Goal: Task Accomplishment & Management: Manage account settings

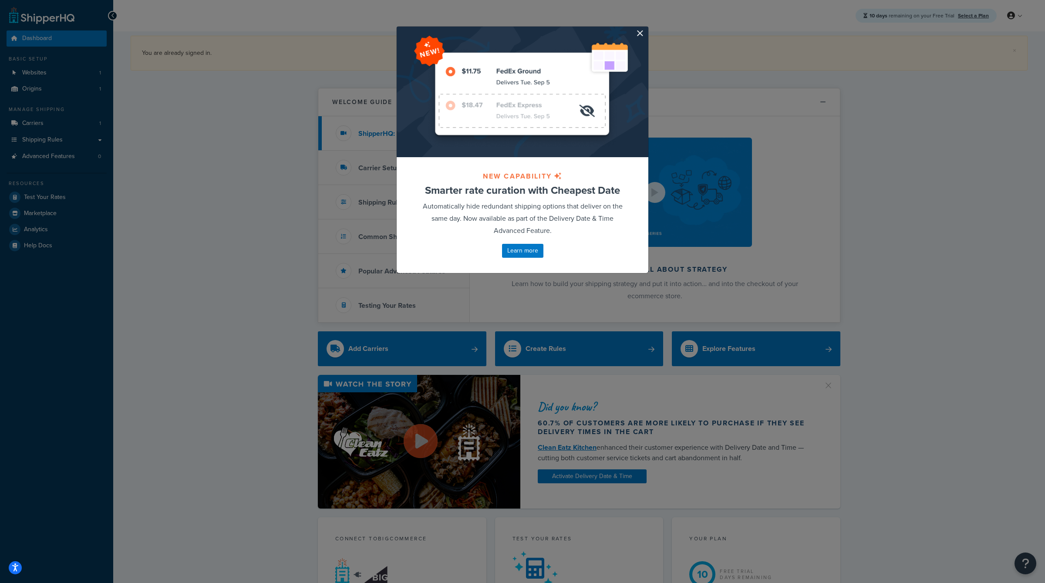
click at [634, 27] on div at bounding box center [523, 92] width 252 height 131
click at [632, 31] on div at bounding box center [523, 92] width 252 height 131
click at [646, 29] on button "button" at bounding box center [647, 28] width 2 height 2
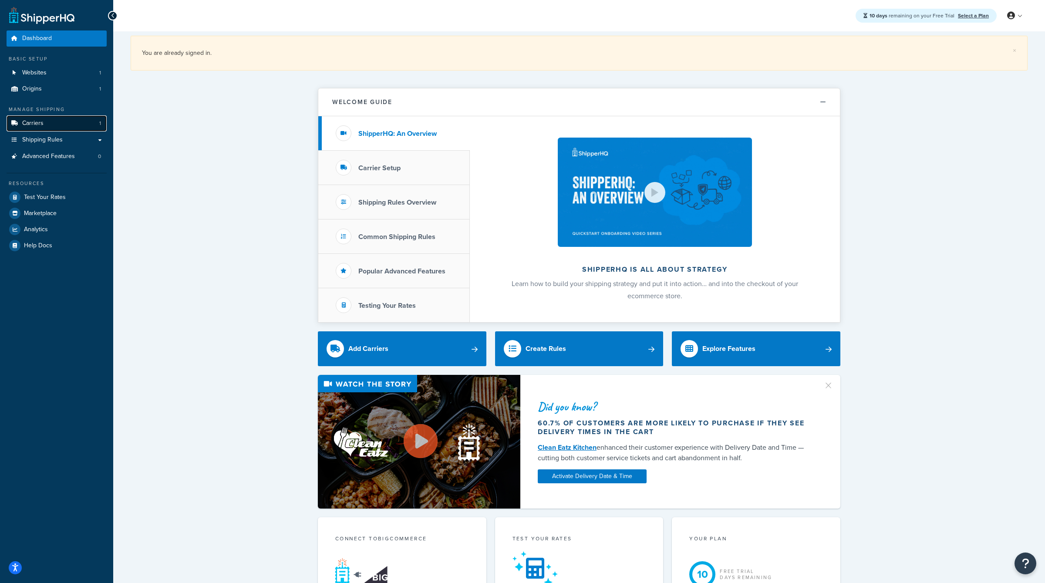
click at [42, 121] on span "Carriers" at bounding box center [32, 123] width 21 height 7
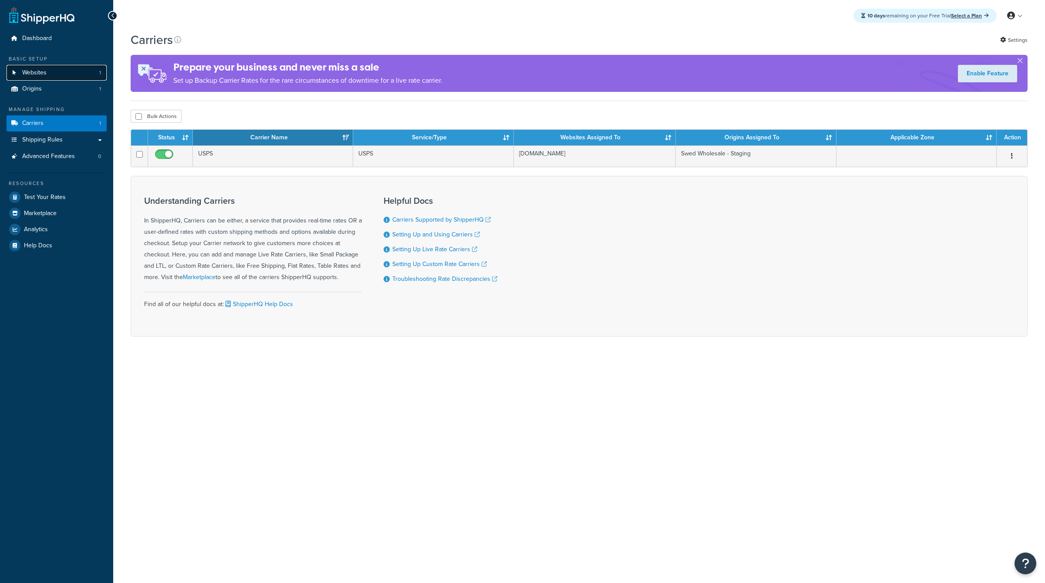
click at [64, 71] on link "Websites 1" at bounding box center [57, 73] width 100 height 16
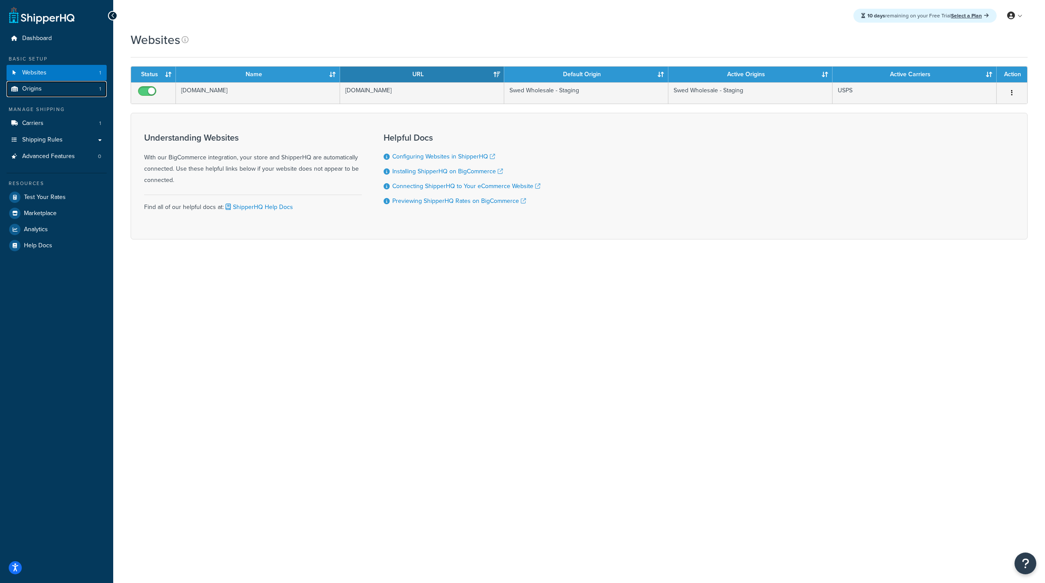
click at [66, 87] on link "Origins 1" at bounding box center [57, 89] width 100 height 16
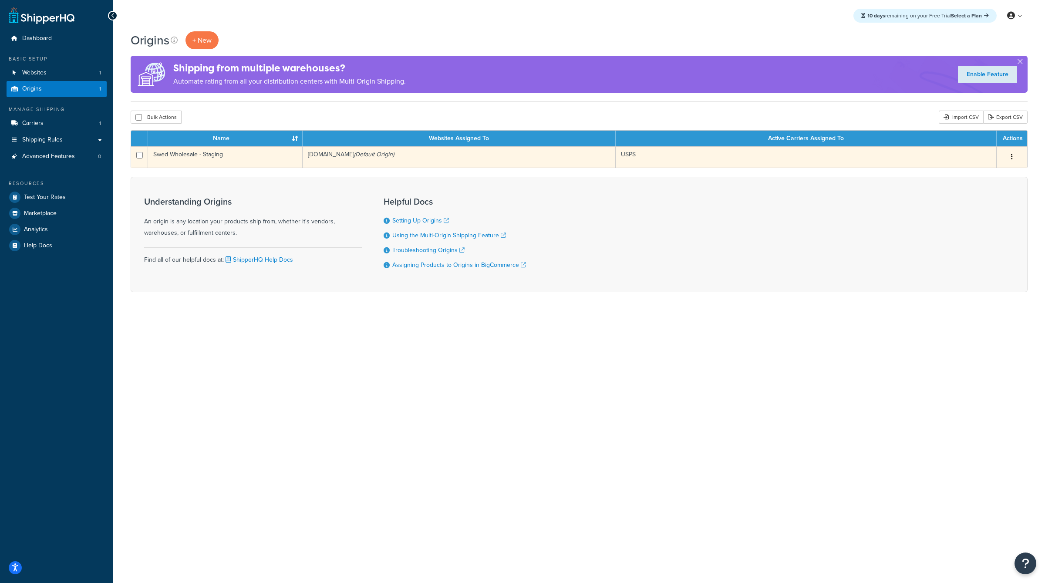
click at [1015, 157] on button "button" at bounding box center [1012, 157] width 12 height 14
click at [961, 170] on link "Edit" at bounding box center [983, 174] width 69 height 18
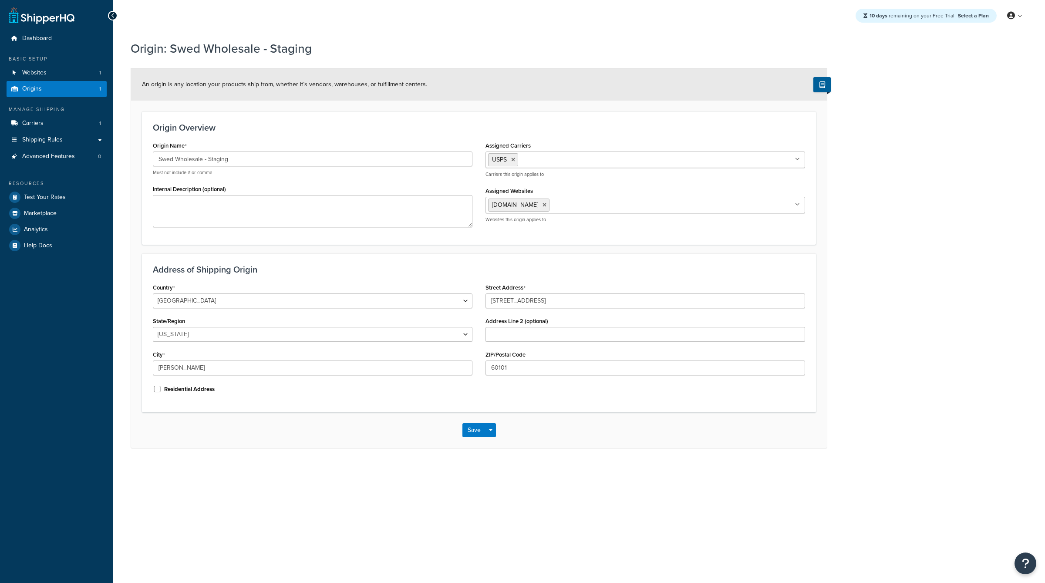
select select "13"
click at [534, 300] on input "[STREET_ADDRESS]" at bounding box center [645, 300] width 320 height 15
click at [534, 300] on input "511 Vista Ave" at bounding box center [645, 300] width 320 height 15
click at [538, 204] on span "[DOMAIN_NAME]" at bounding box center [515, 204] width 46 height 9
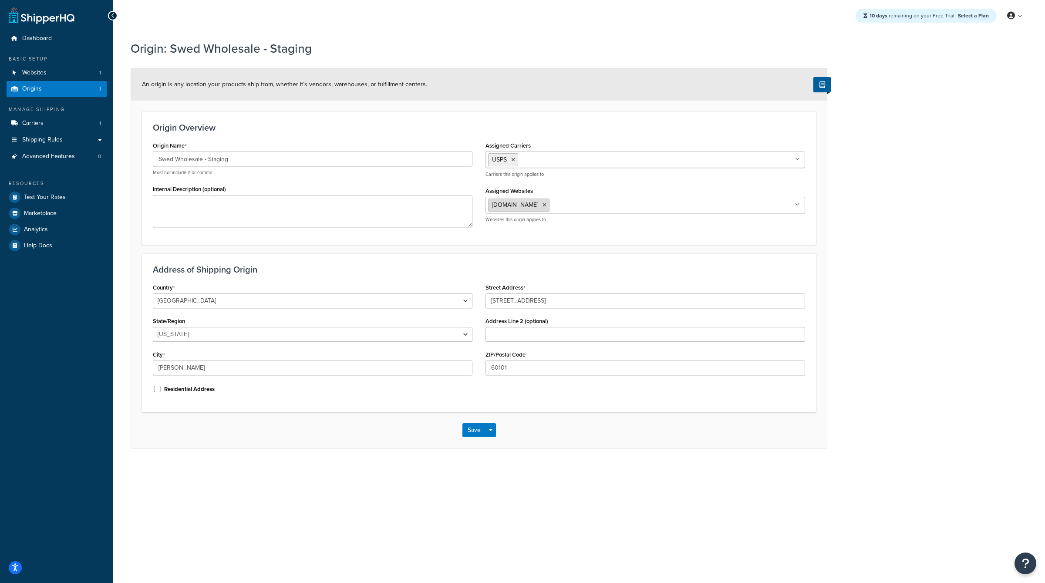
click at [538, 204] on span "[DOMAIN_NAME]" at bounding box center [515, 204] width 46 height 9
click at [538, 206] on span "[DOMAIN_NAME]" at bounding box center [515, 204] width 46 height 9
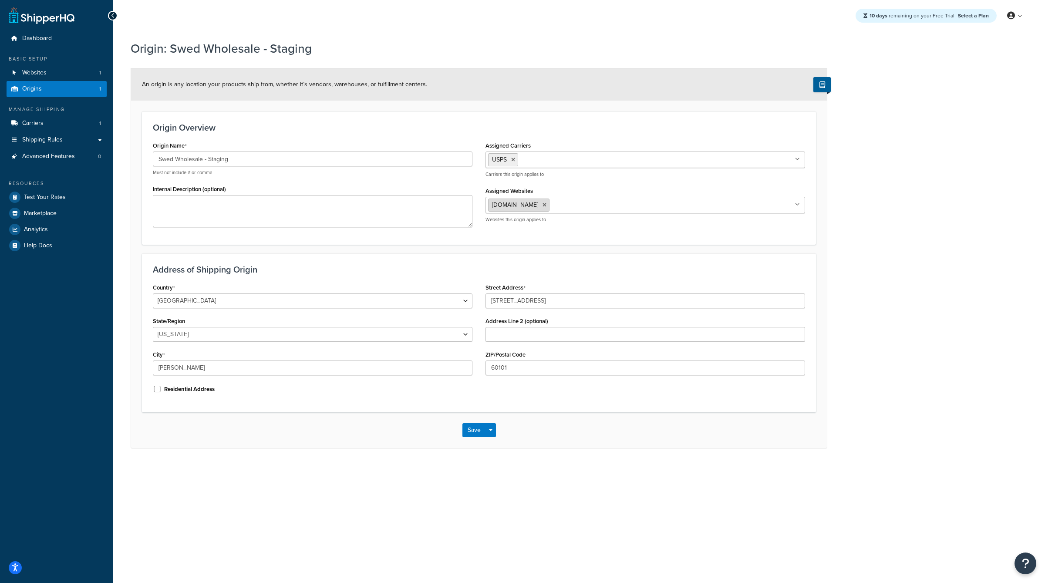
click at [538, 206] on span "[DOMAIN_NAME]" at bounding box center [515, 204] width 46 height 9
drag, startPoint x: 496, startPoint y: 203, endPoint x: 578, endPoint y: 204, distance: 82.3
click at [538, 204] on span "[DOMAIN_NAME]" at bounding box center [515, 204] width 46 height 9
drag, startPoint x: 587, startPoint y: 204, endPoint x: 493, endPoint y: 203, distance: 94.5
click at [493, 204] on span "[DOMAIN_NAME]" at bounding box center [515, 204] width 46 height 9
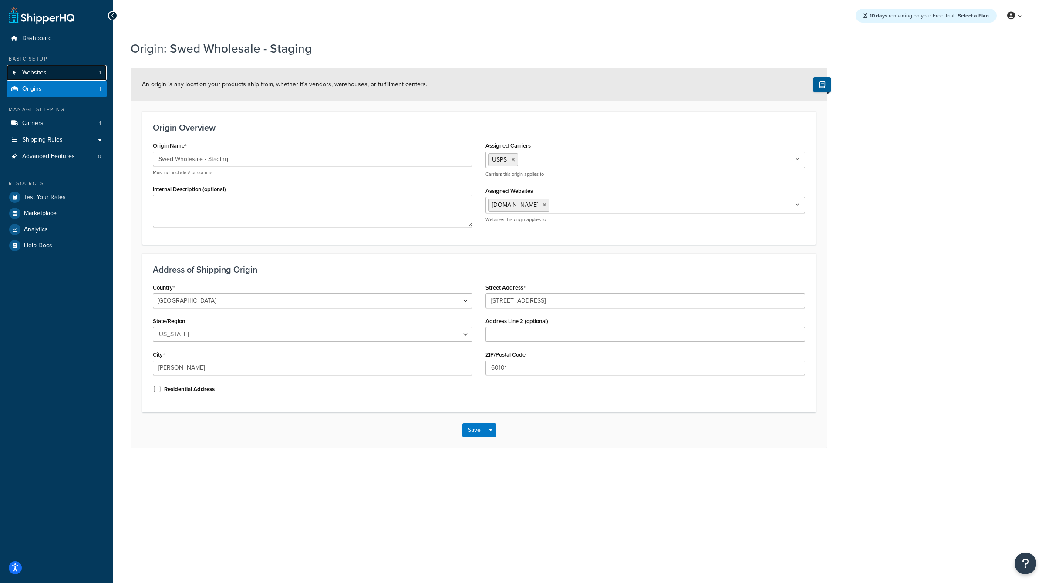
click at [84, 73] on link "Websites 1" at bounding box center [57, 73] width 100 height 16
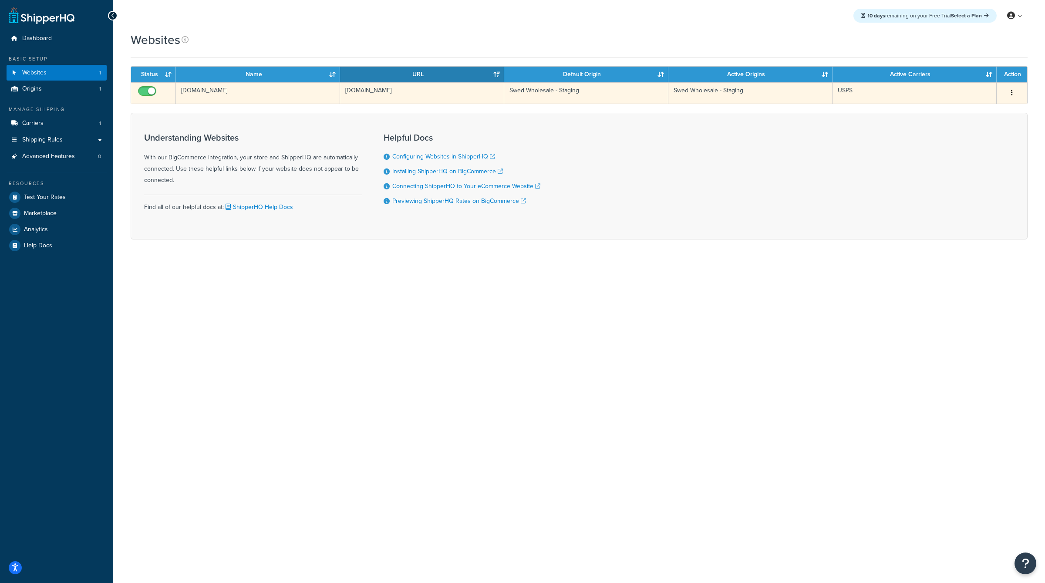
click at [237, 91] on td "[DOMAIN_NAME]" at bounding box center [258, 92] width 164 height 21
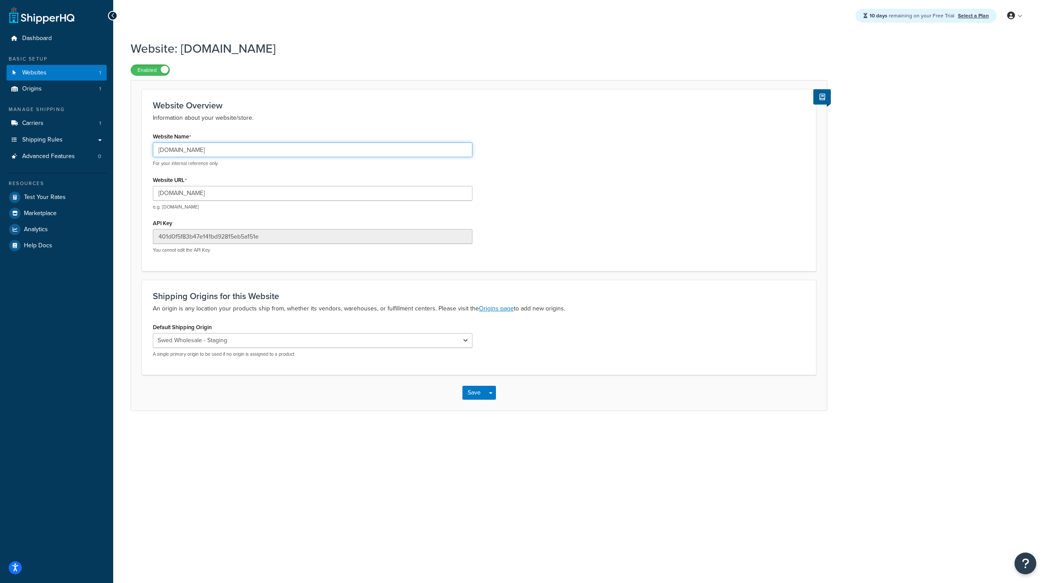
click at [222, 150] on input "[DOMAIN_NAME]" at bounding box center [313, 149] width 320 height 15
